Goal: Task Accomplishment & Management: Use online tool/utility

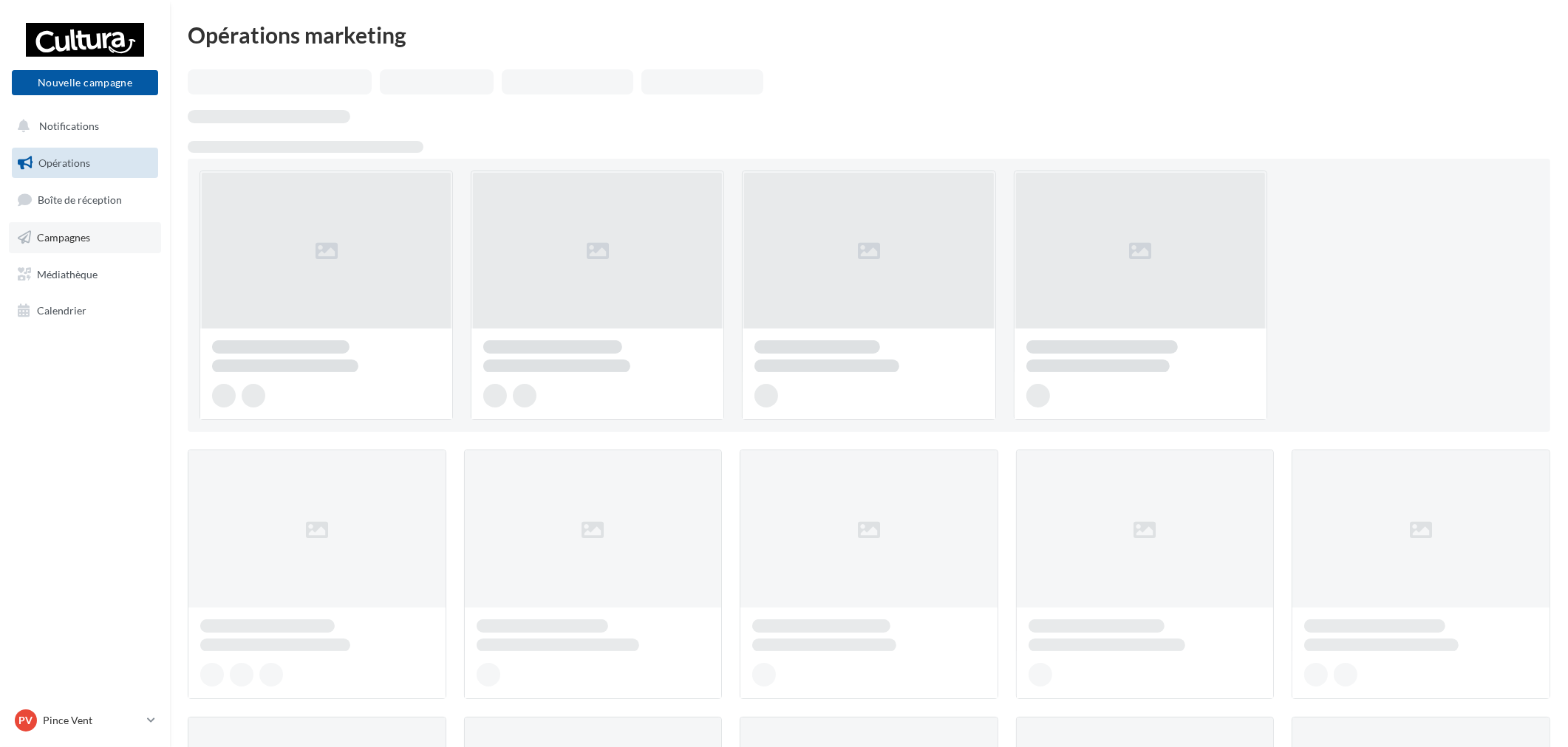
click at [116, 252] on link "Campagnes" at bounding box center [85, 237] width 153 height 31
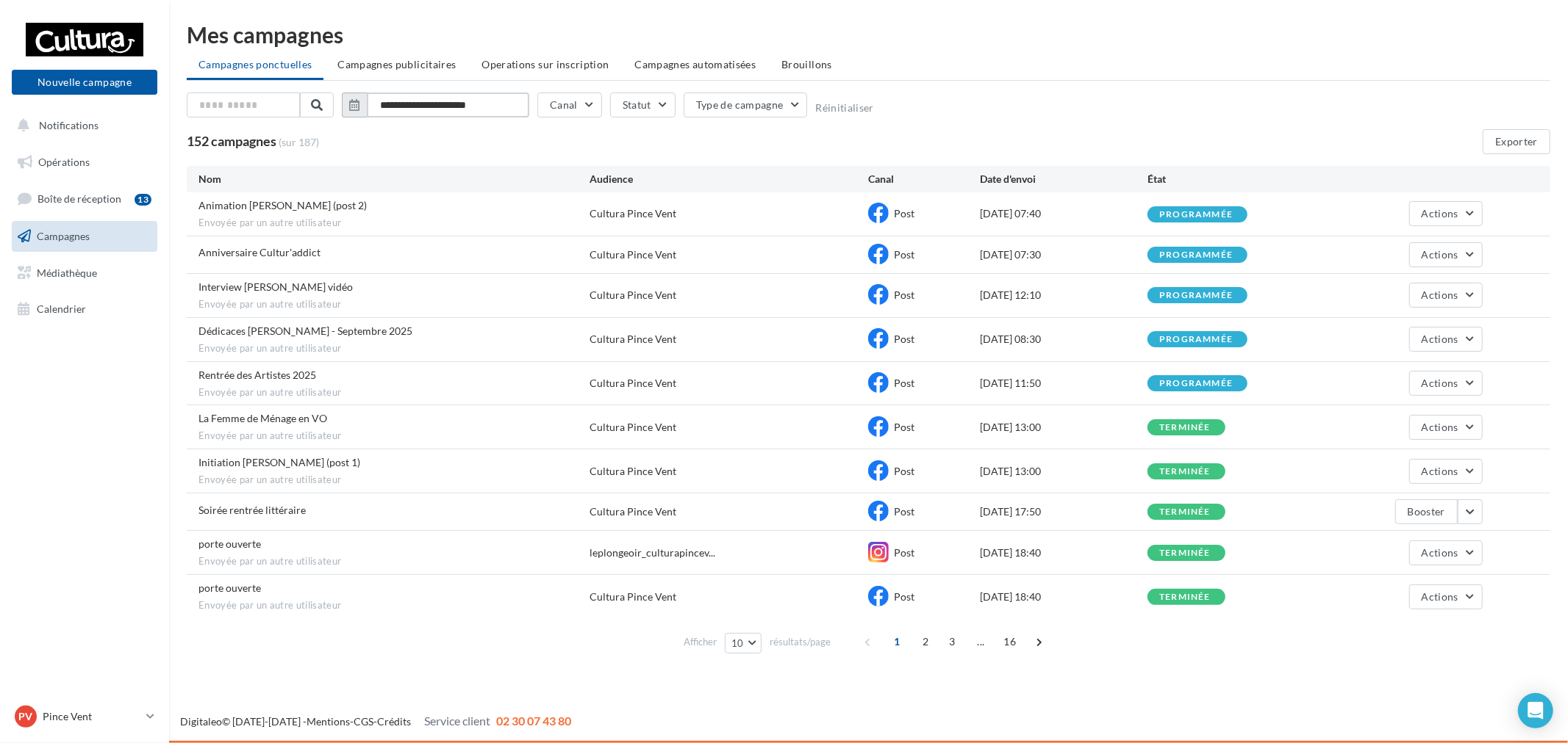
click at [450, 110] on input "**********" at bounding box center [449, 104] width 163 height 25
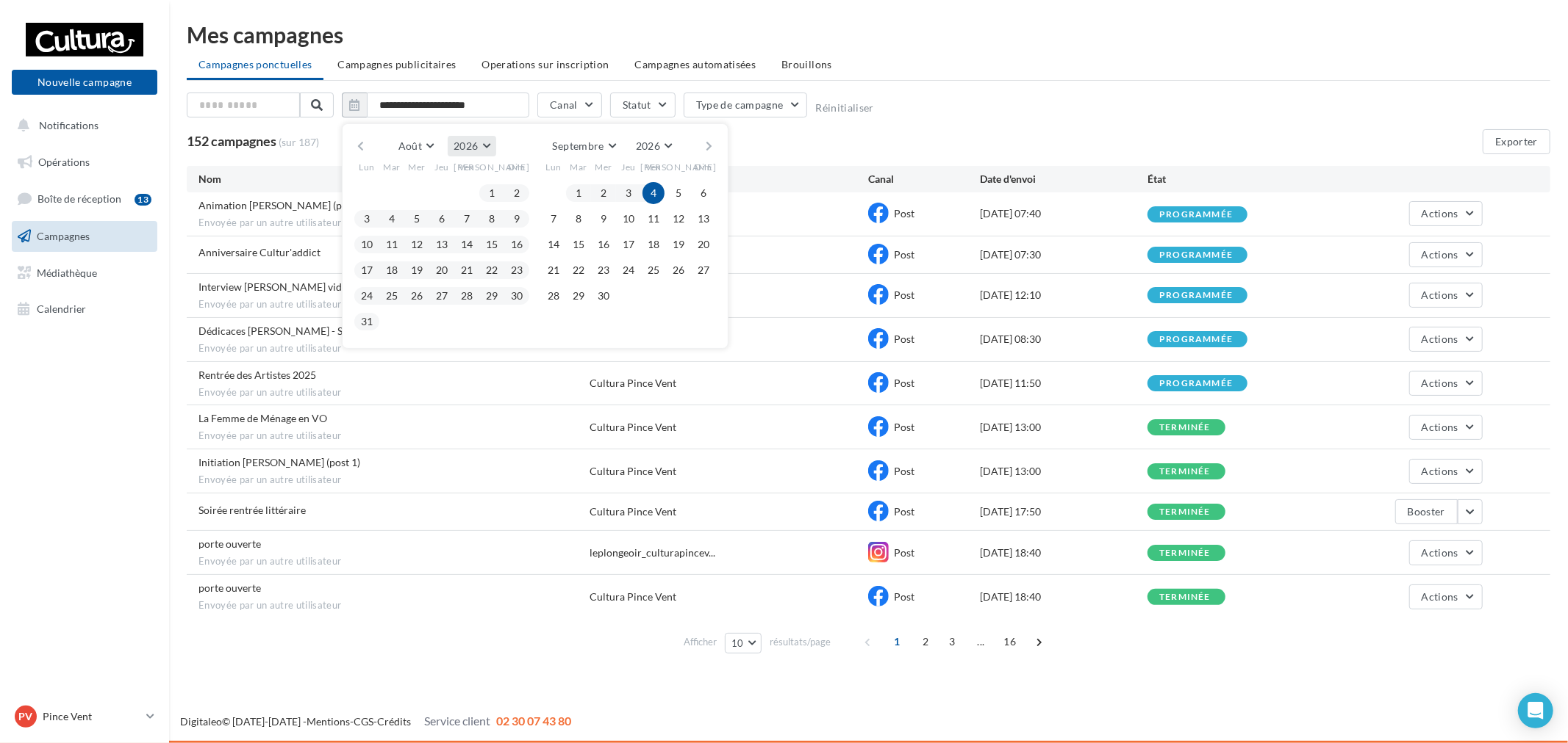
click at [472, 142] on span "2026" at bounding box center [465, 146] width 24 height 13
click at [450, 174] on button "2025" at bounding box center [445, 182] width 103 height 27
click at [468, 191] on button "1" at bounding box center [466, 193] width 22 height 22
click at [514, 295] on button "31" at bounding box center [517, 296] width 22 height 22
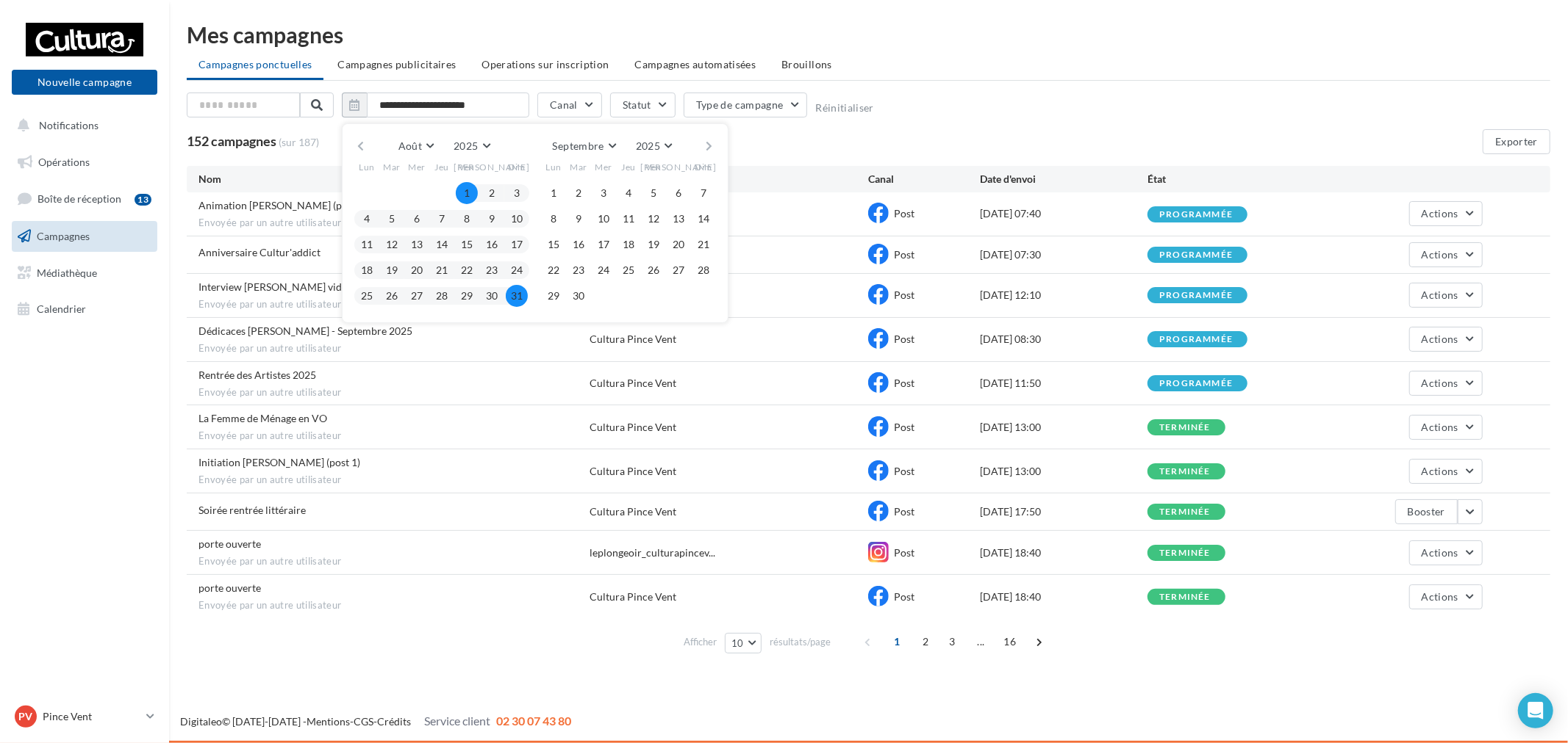
type input "**********"
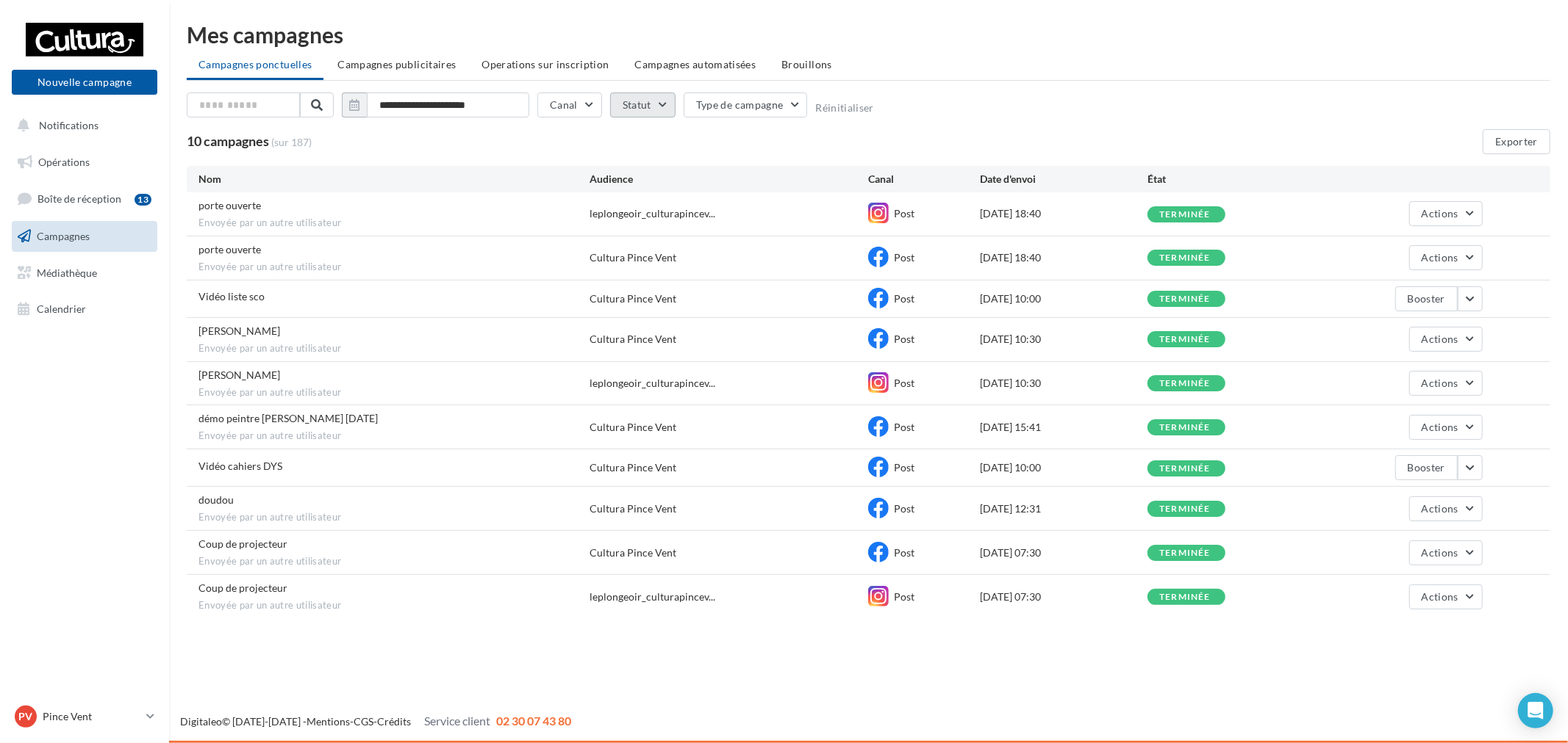
click at [623, 96] on button "Statut" at bounding box center [643, 104] width 65 height 25
click at [648, 169] on div "Terminée" at bounding box center [719, 179] width 196 height 21
click at [647, 180] on div "Terminée" at bounding box center [664, 177] width 43 height 15
click at [1512, 135] on button "Exporter" at bounding box center [1516, 141] width 67 height 25
click at [127, 715] on p "Pince Vent" at bounding box center [91, 716] width 97 height 15
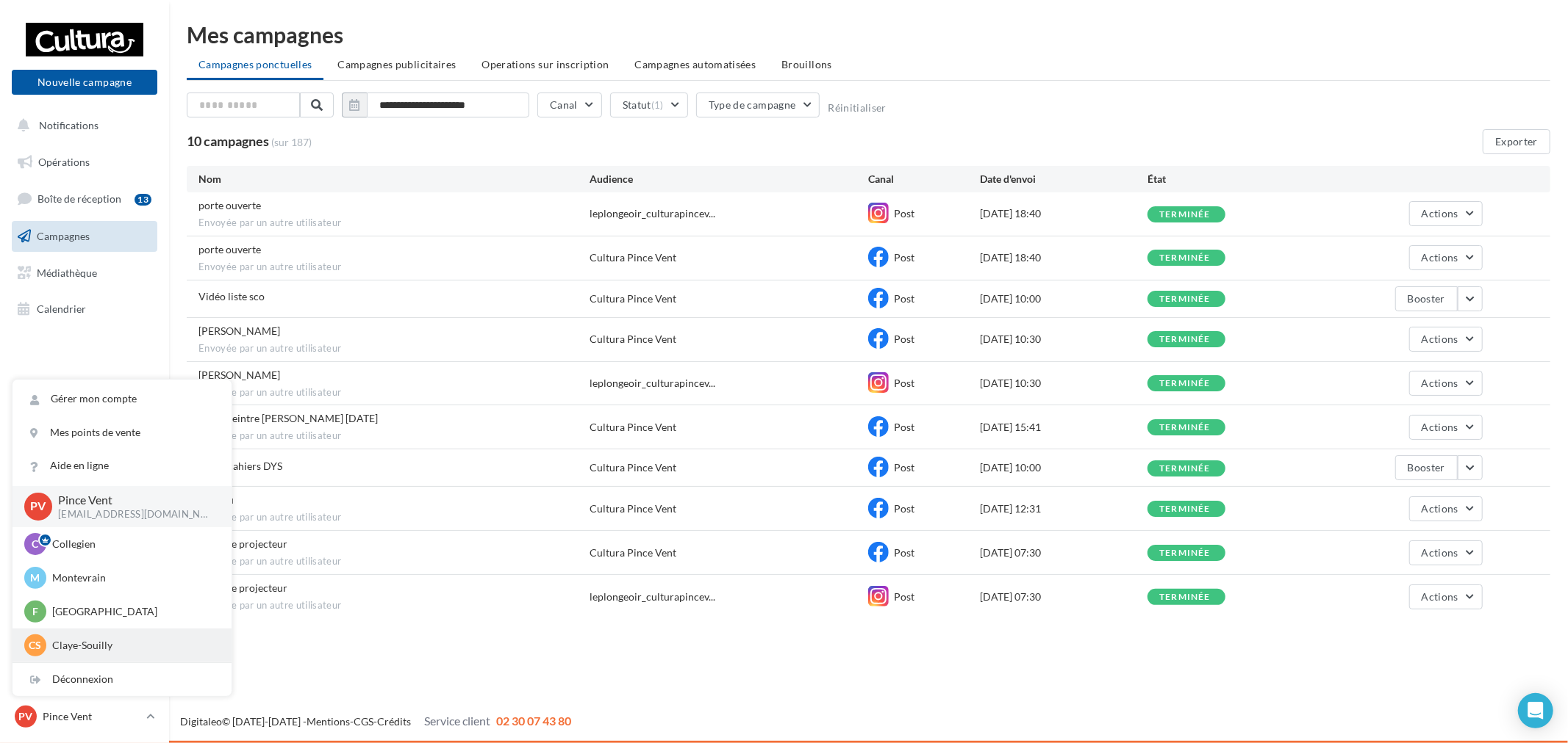
scroll to position [101, 0]
click at [126, 642] on p "Ste [PERSON_NAME] des Bois" at bounding box center [133, 646] width 162 height 15
